Goal: Task Accomplishment & Management: Manage account settings

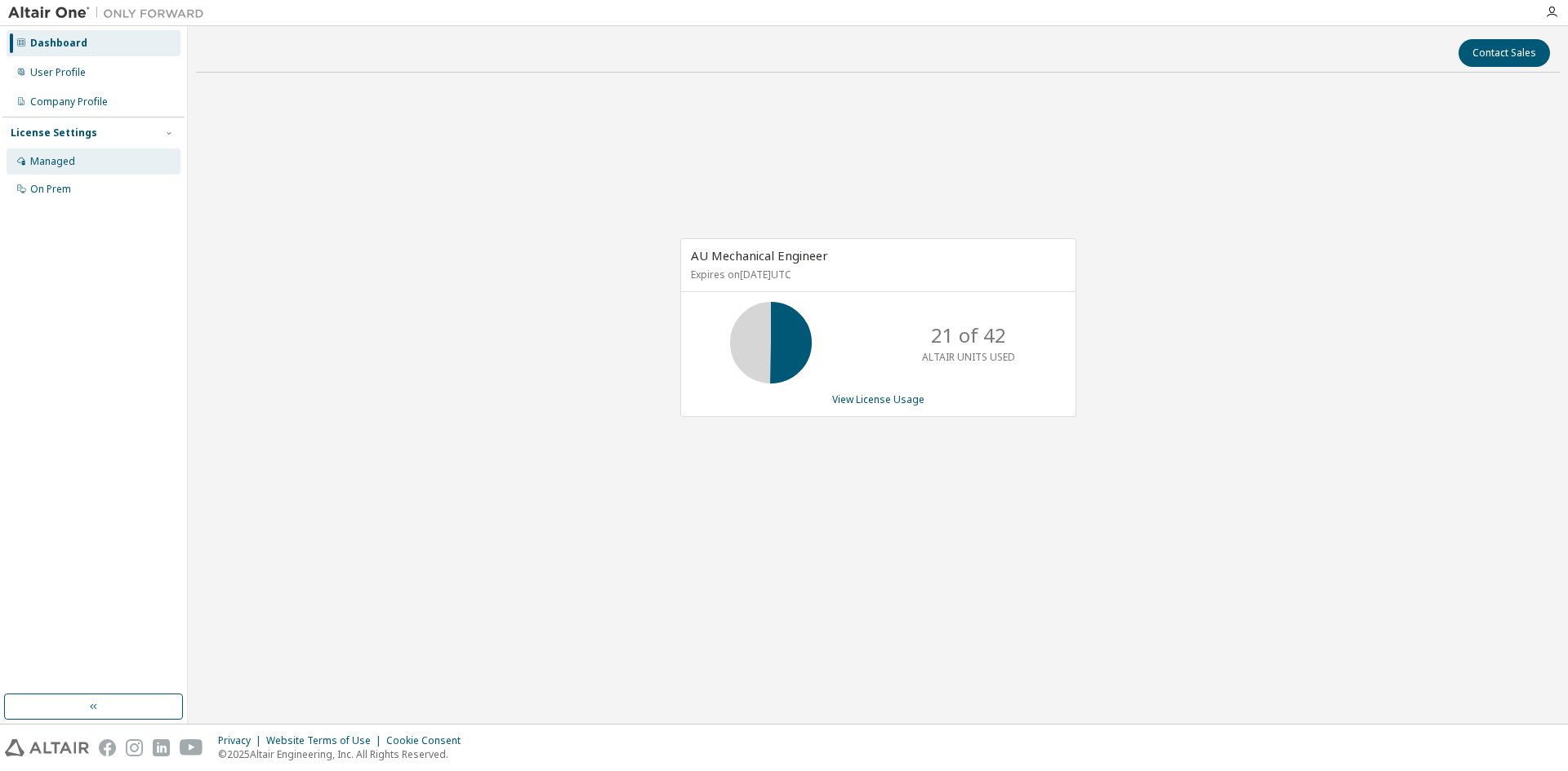
click at [88, 154] on div "Managed" at bounding box center [93, 161] width 174 height 27
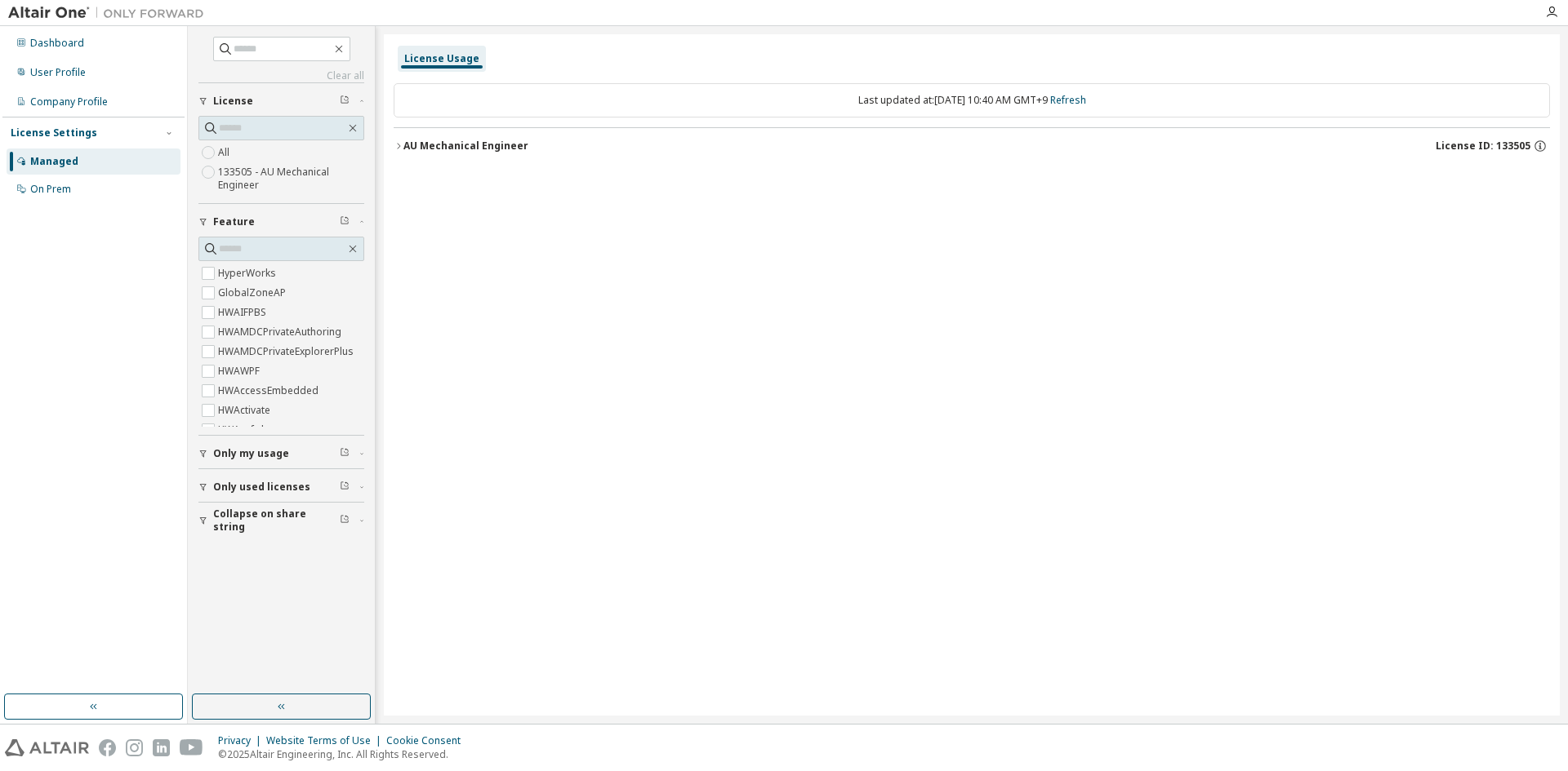
click at [400, 146] on icon "button" at bounding box center [398, 147] width 10 height 10
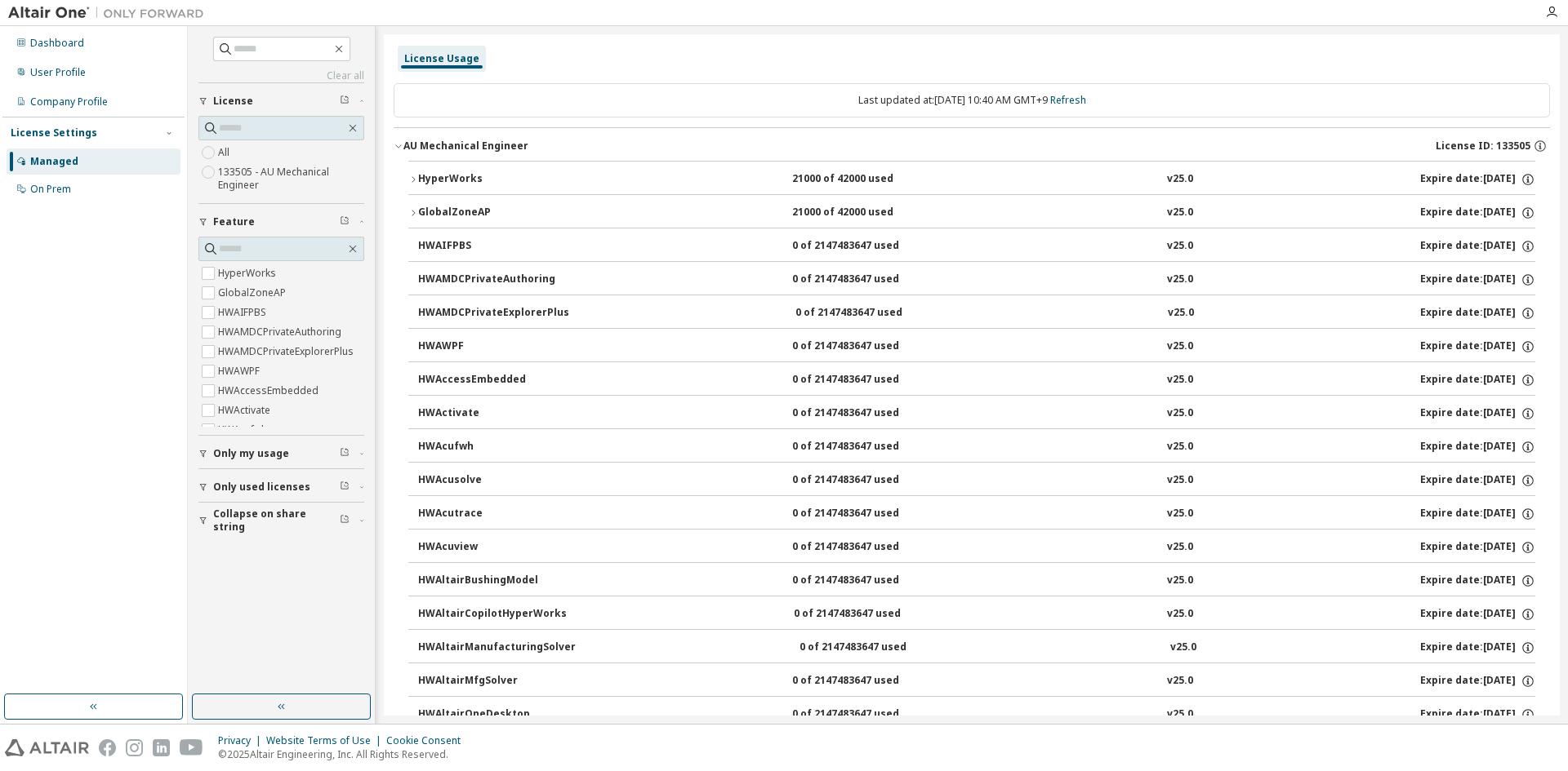
click at [409, 177] on icon "button" at bounding box center [413, 180] width 10 height 10
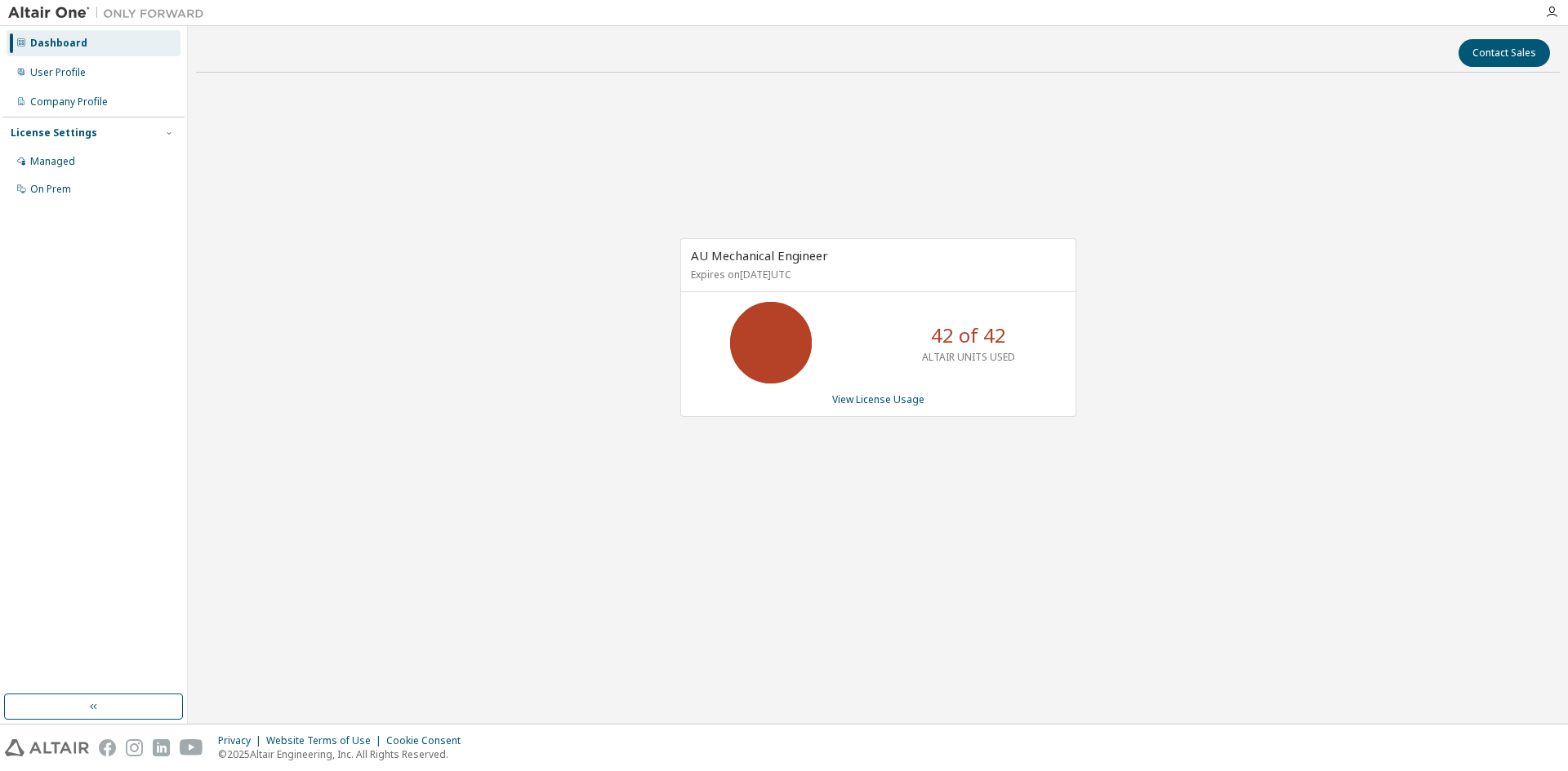
click at [791, 335] on icon at bounding box center [771, 343] width 41 height 41
click at [874, 397] on link "View License Usage" at bounding box center [878, 399] width 92 height 14
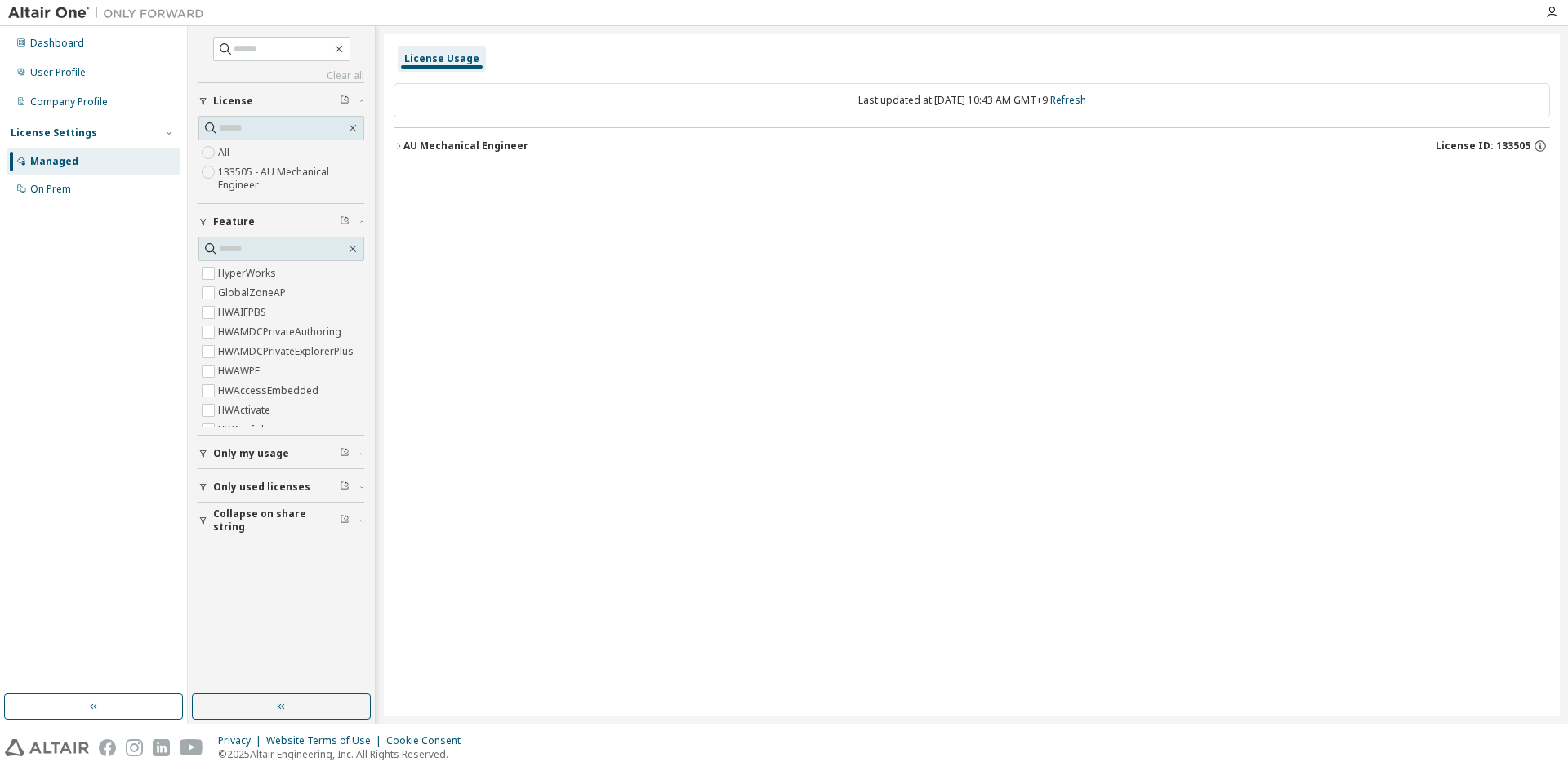
click at [480, 151] on div "AU Mechanical Engineer" at bounding box center [465, 146] width 125 height 13
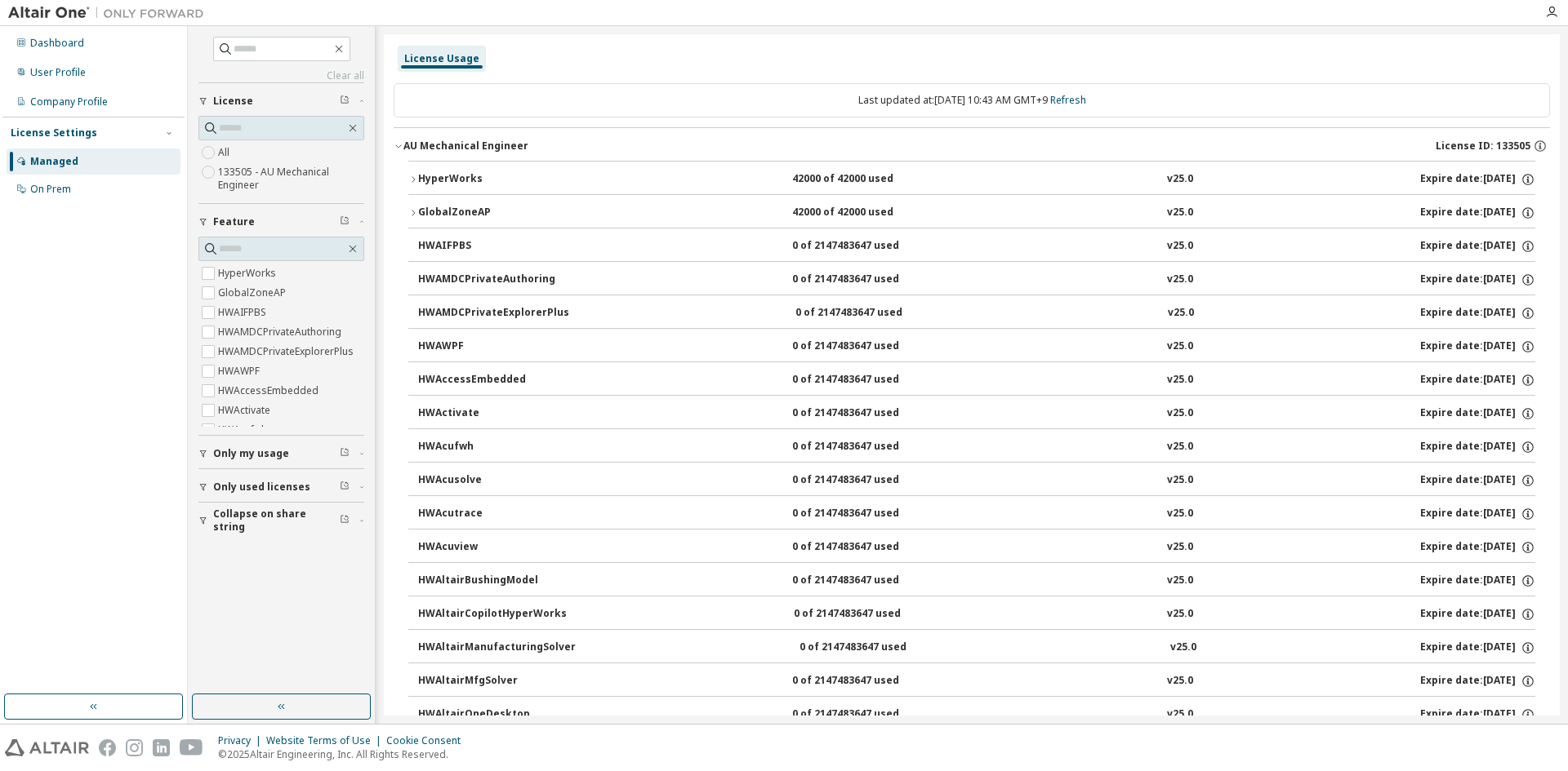
click at [435, 181] on div "HyperWorks" at bounding box center [491, 179] width 147 height 15
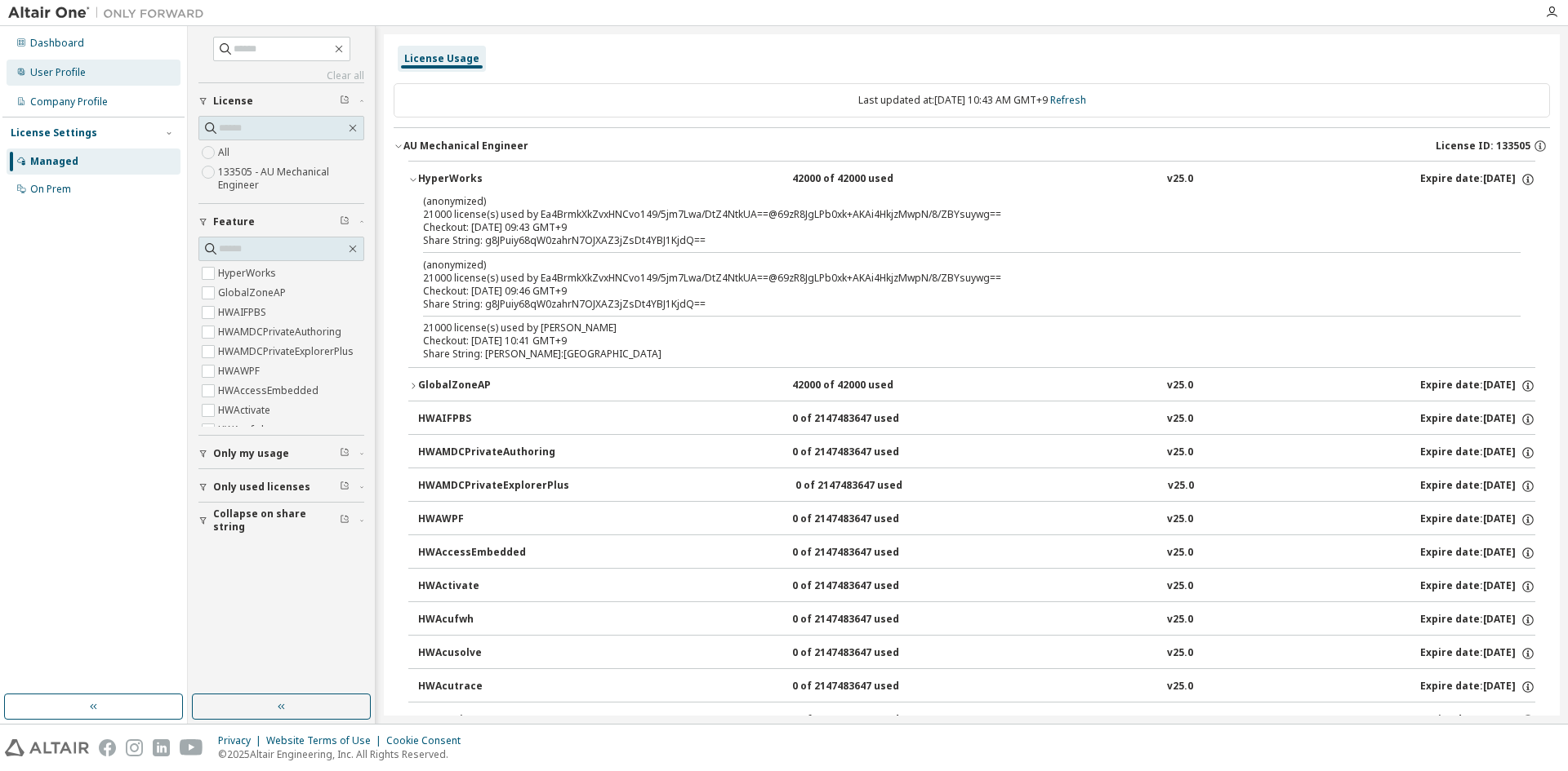
click at [66, 72] on div "User Profile" at bounding box center [58, 72] width 55 height 13
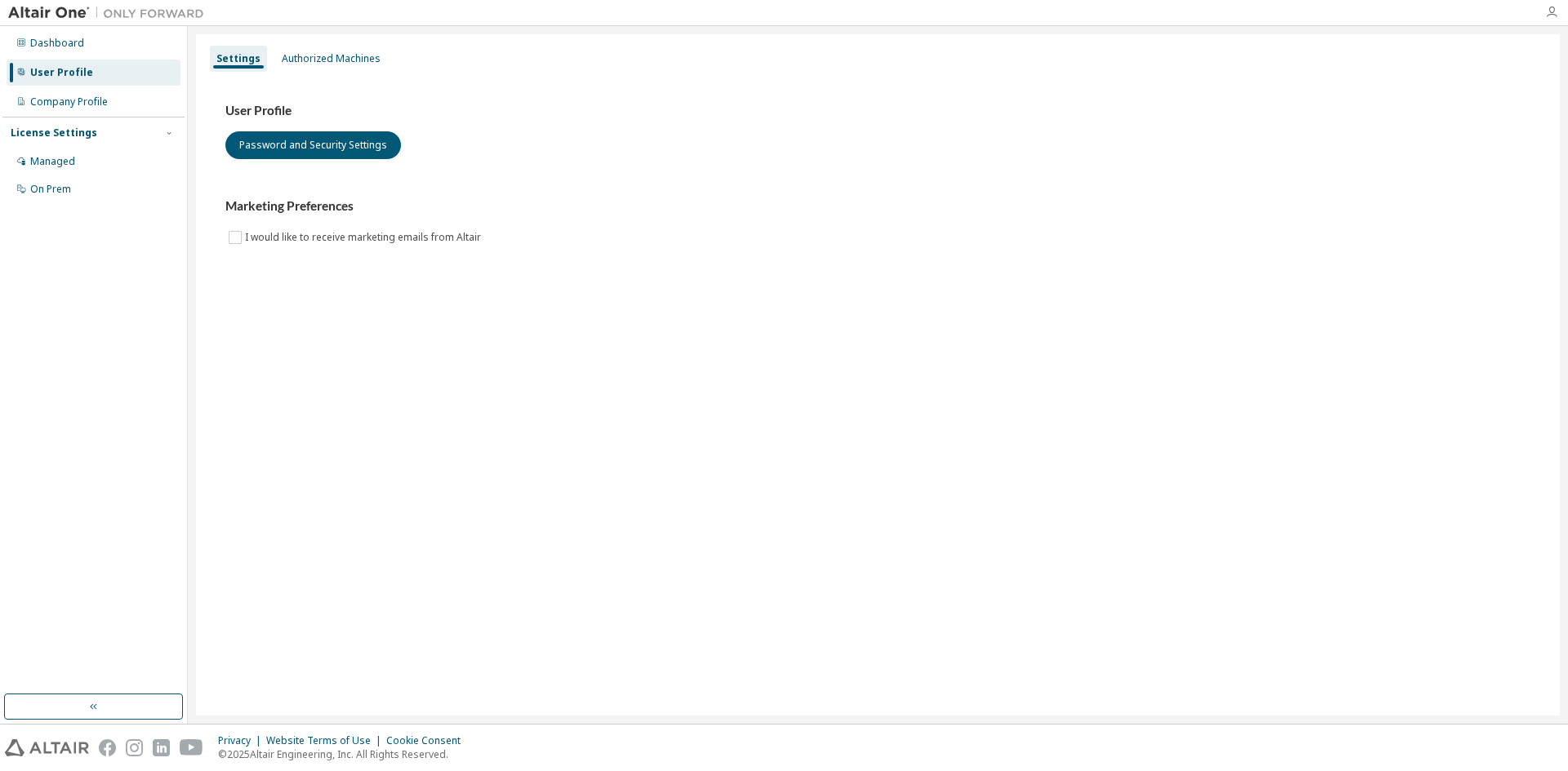
click at [1552, 15] on icon "button" at bounding box center [1550, 12] width 13 height 13
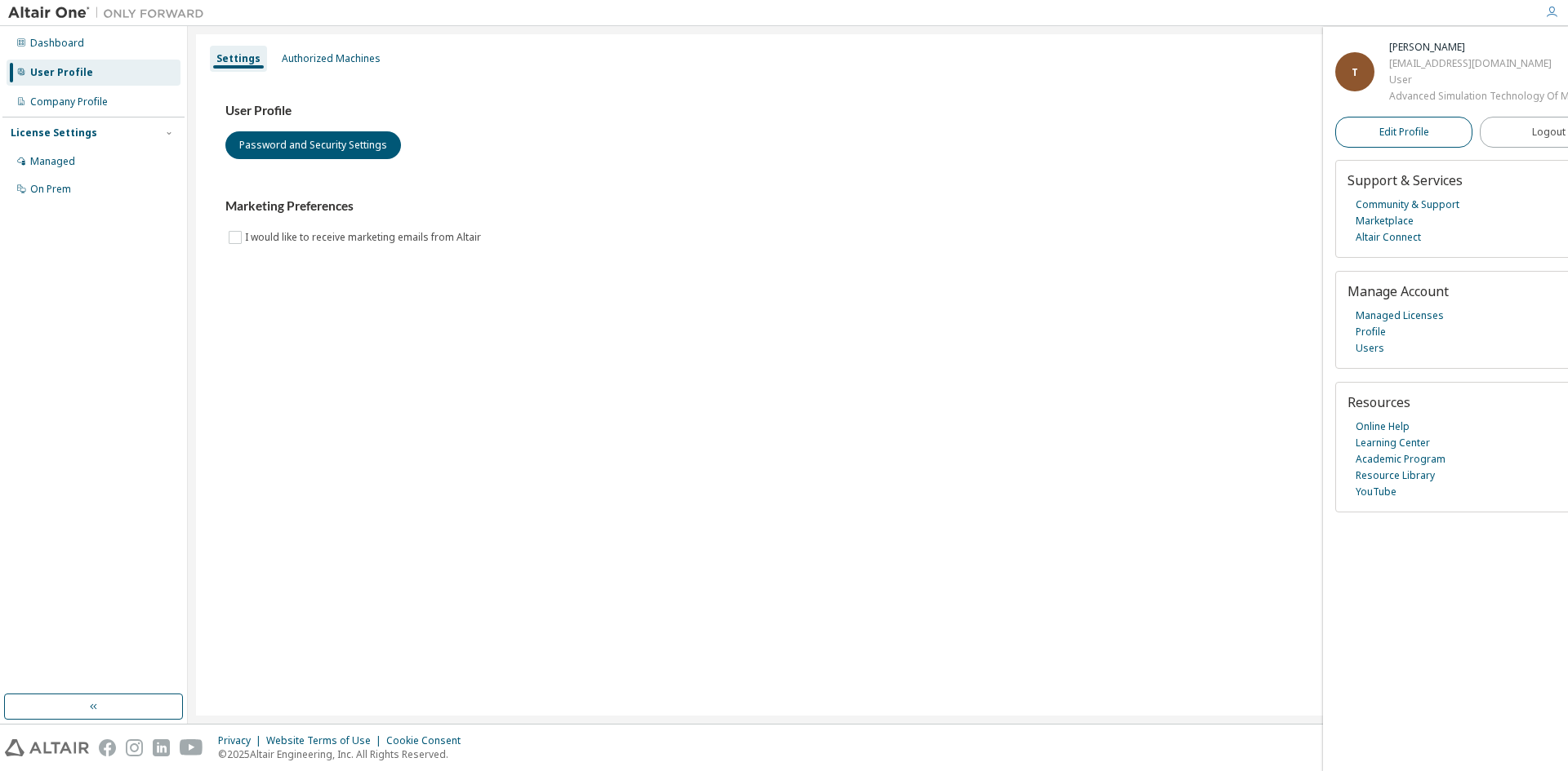
click at [1432, 131] on link "Edit Profile" at bounding box center [1403, 133] width 137 height 31
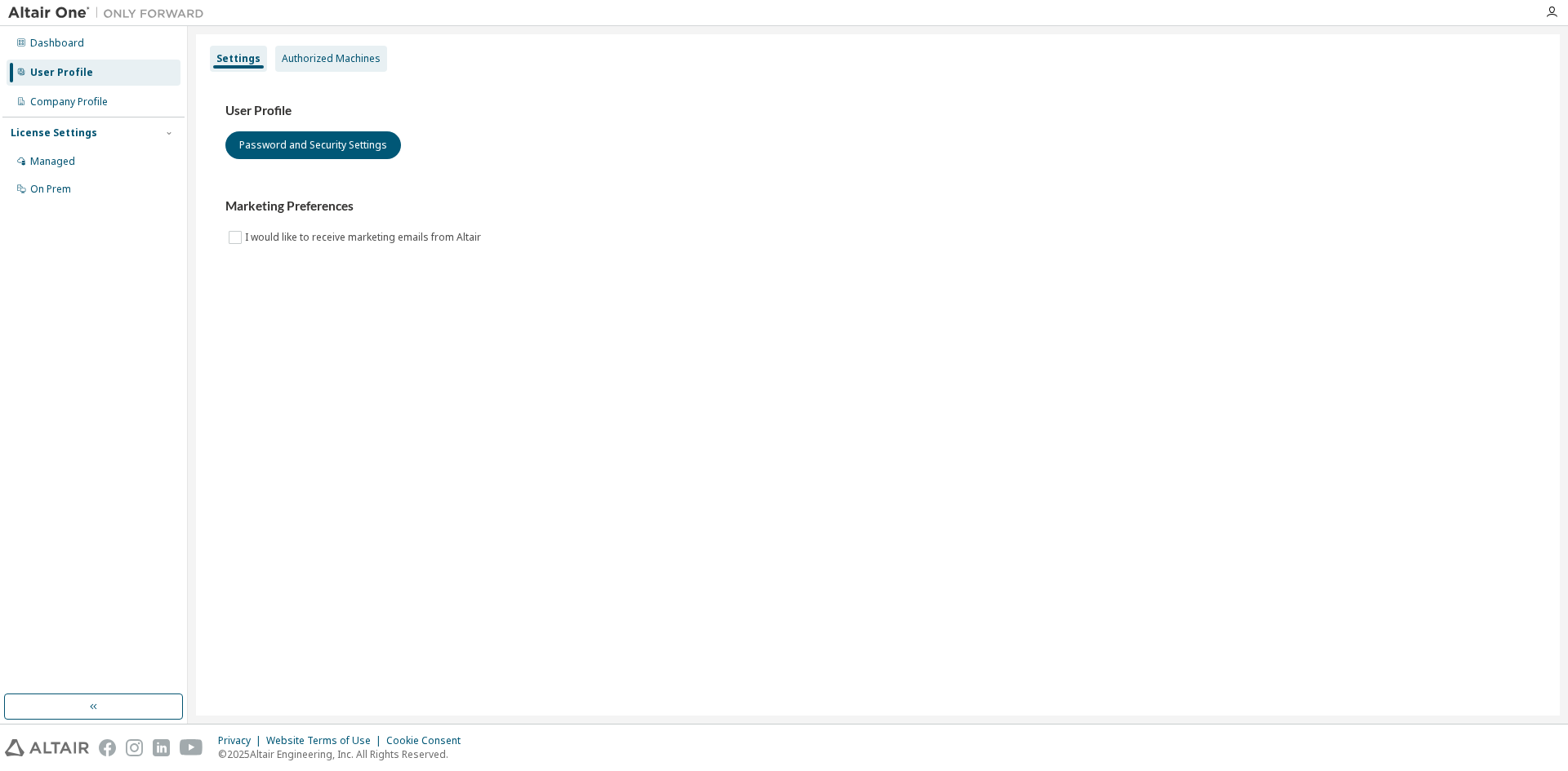
click at [355, 70] on div "Authorized Machines" at bounding box center [332, 58] width 112 height 27
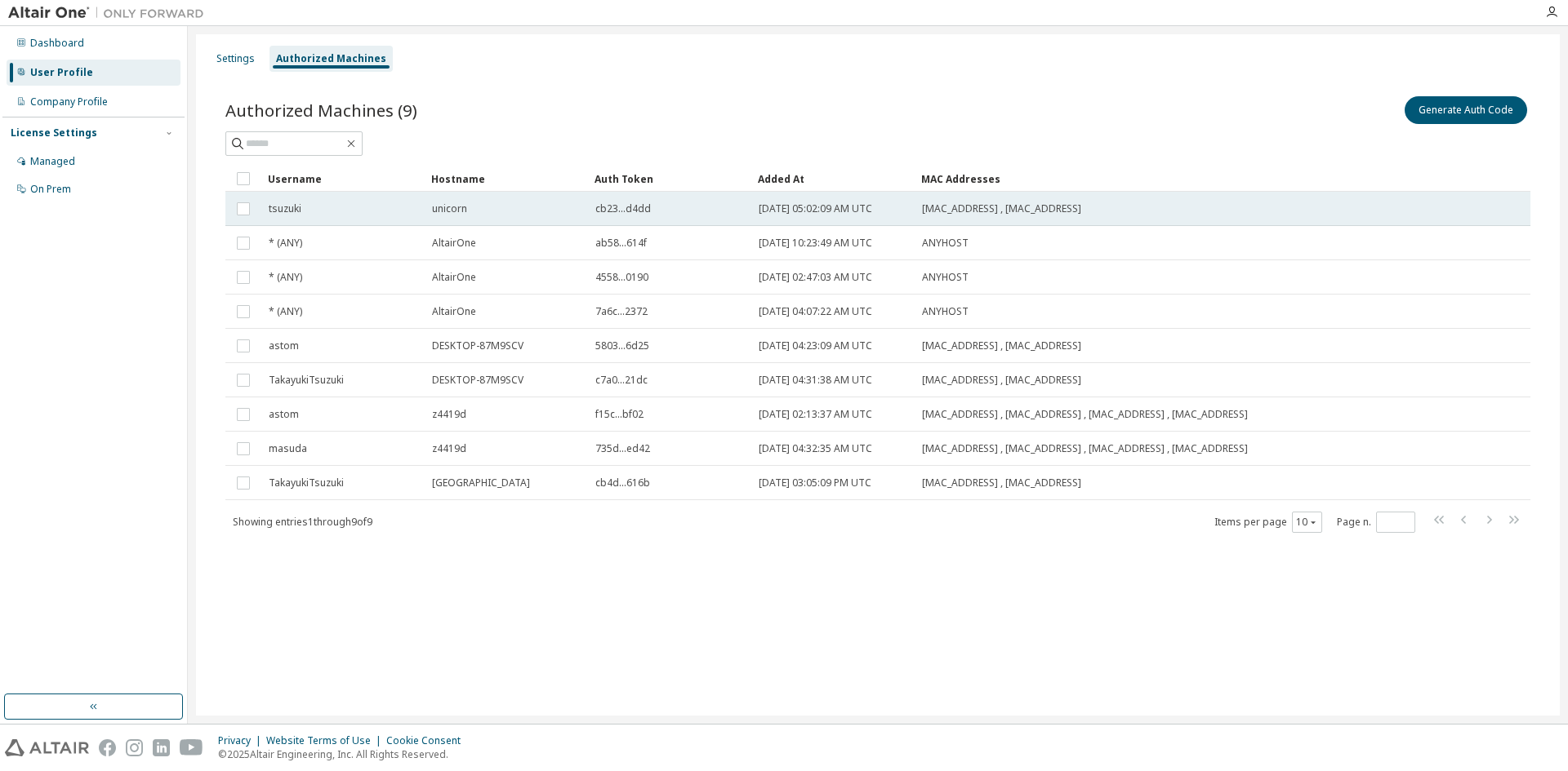
click at [626, 211] on span "cb23...d4dd" at bounding box center [623, 208] width 55 height 13
click at [640, 208] on span "cb23...d4dd" at bounding box center [623, 208] width 55 height 13
drag, startPoint x: 646, startPoint y: 208, endPoint x: 553, endPoint y: 210, distance: 93.0
click at [553, 210] on tr "tsuzuki unicorn cb23...d4dd 2022-04-01 05:02:09 AM UTC 0C:C4:7A:E7:D1:E2 , AC:1…" at bounding box center [877, 208] width 1304 height 34
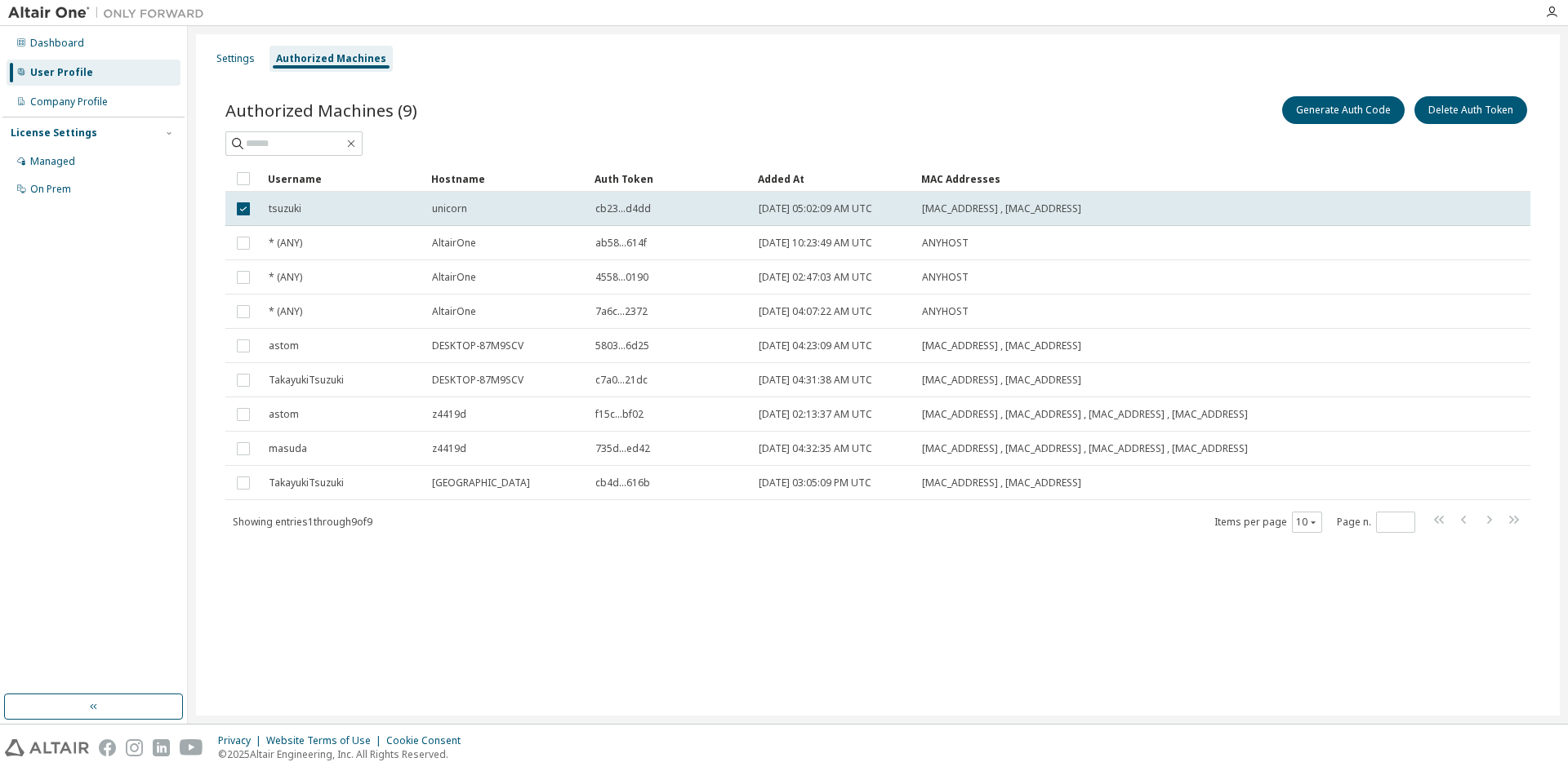
click at [716, 98] on div "Authorized Machines (9) Generate Auth Code Delete Auth Token" at bounding box center [877, 110] width 1304 height 34
click at [662, 578] on div "Settings Authorized Machines Authorized Machines (9) Generate Auth Code Delete …" at bounding box center [877, 375] width 1363 height 682
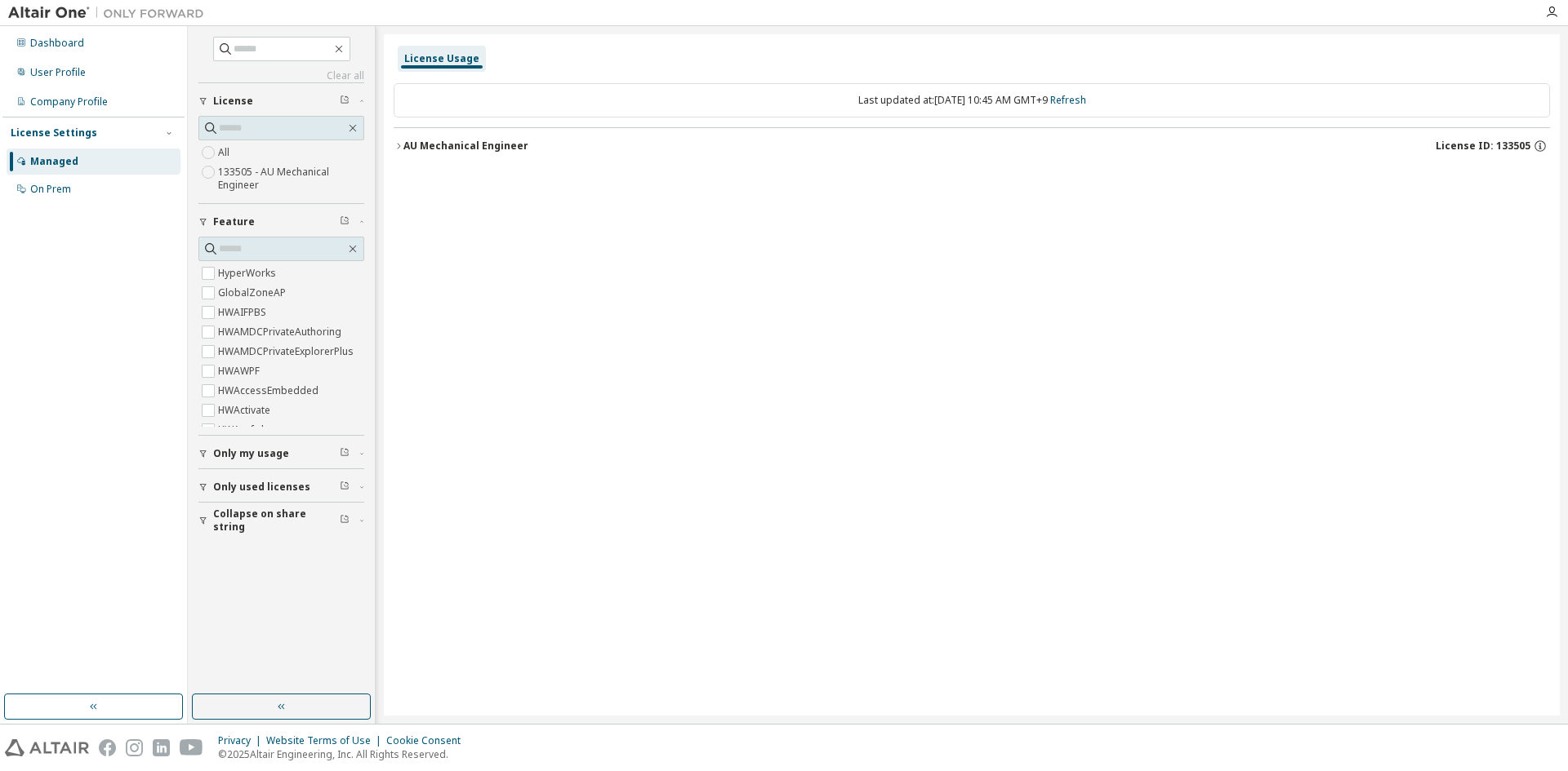
click at [401, 141] on button "AU Mechanical Engineer License ID: 133505" at bounding box center [971, 146] width 1156 height 36
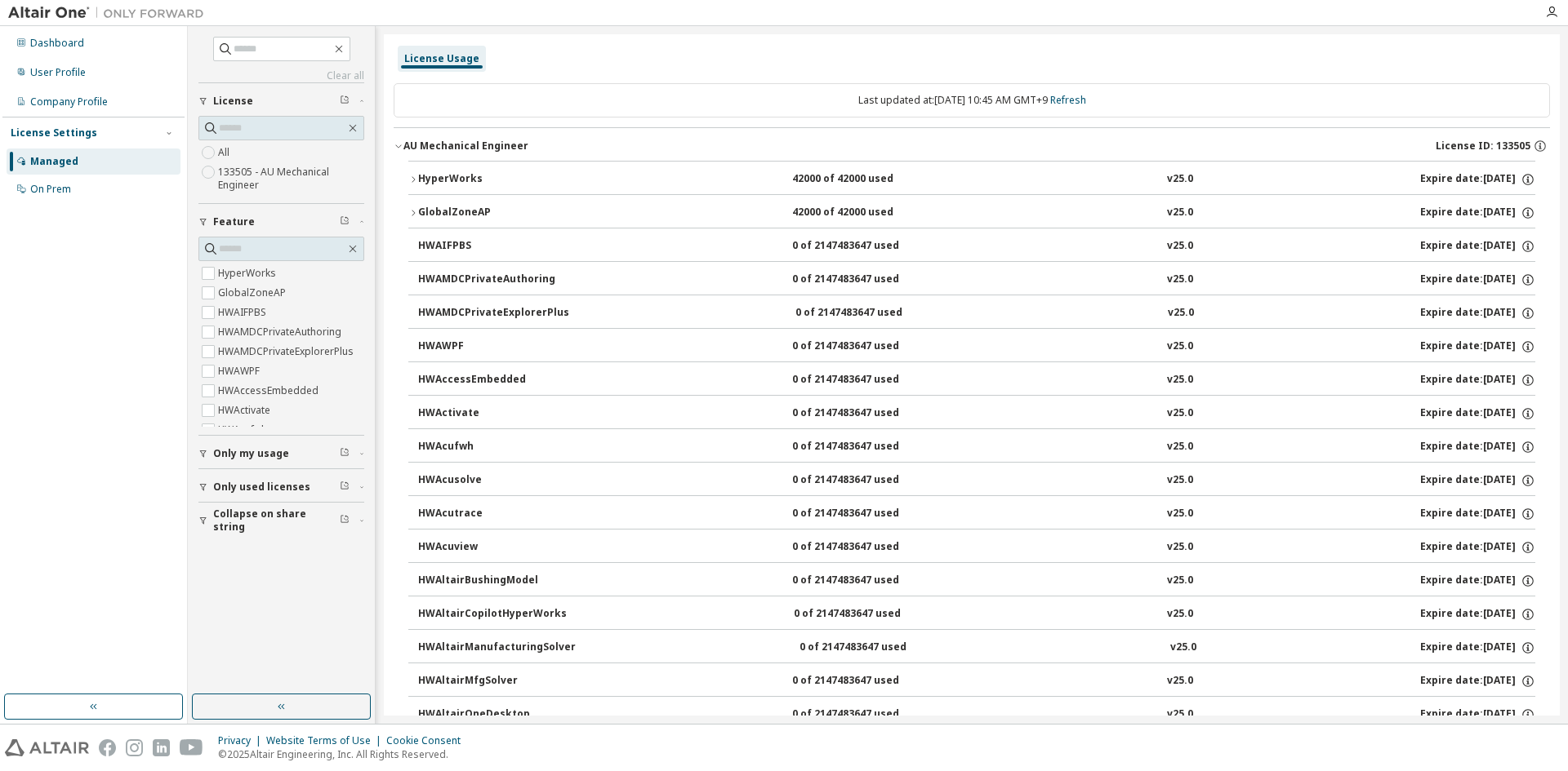
click at [417, 176] on icon "button" at bounding box center [413, 180] width 10 height 10
